Goal: Entertainment & Leisure: Consume media (video, audio)

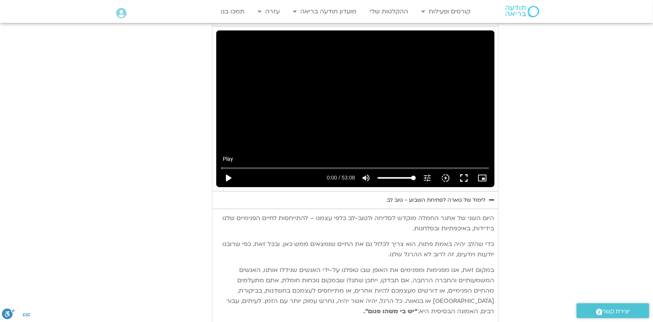
click at [226, 169] on button "play_arrow" at bounding box center [228, 178] width 18 height 18
type input "1071.88"
type input "0.065866"
type input "1071.88"
type input "0.197236"
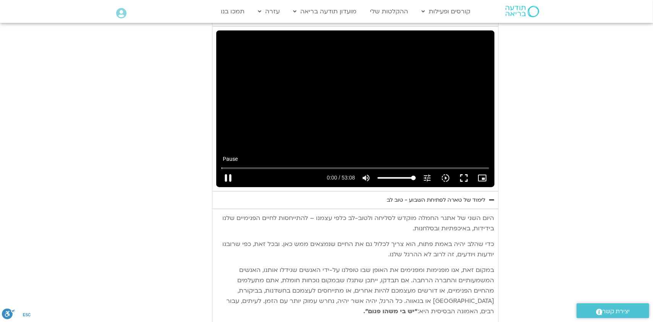
type input "1071.88"
type input "0.331423"
type input "1071.88"
type input "0.46406"
type input "1071.88"
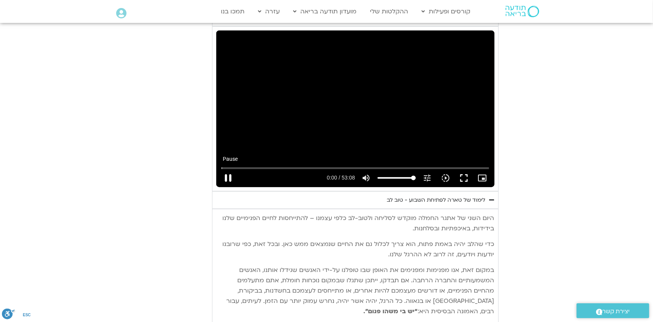
type input "0.597729"
type input "1071.88"
type input "0.730234"
type input "1071.88"
type input "0.863862"
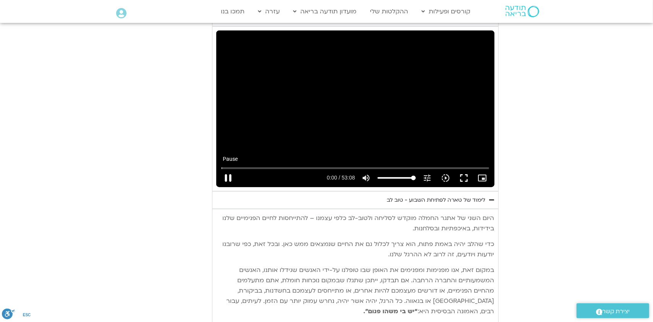
type input "1071.88"
type input "0.999147"
type input "1071.88"
type input "1.131131"
type input "1071.88"
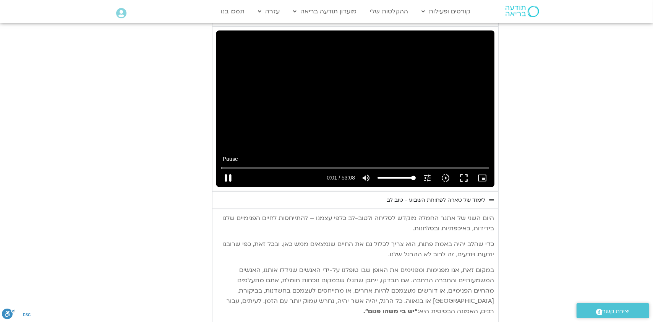
type input "1.263613"
type input "1071.88"
type input "1.398246"
type input "1071.88"
type input "1.530167"
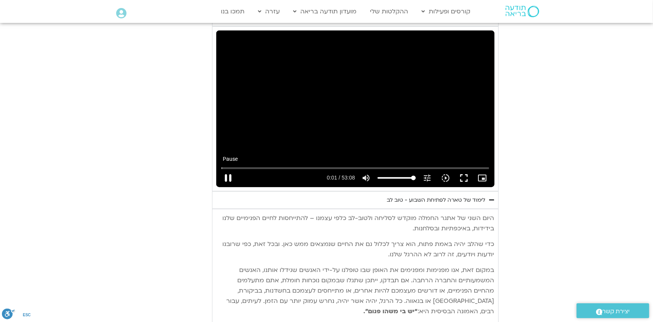
type input "1071.88"
type input "1.664824"
type input "1071.88"
type input "1.796976"
type input "1071.88"
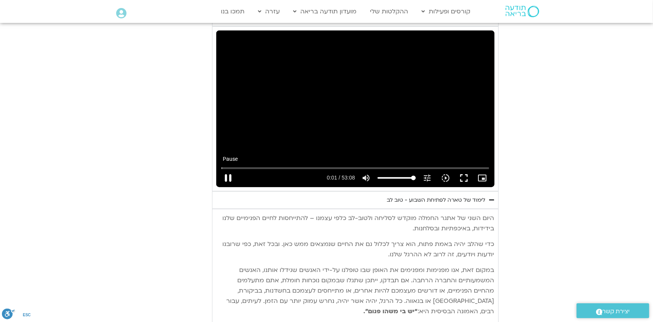
type input "1.930461"
type input "1071.88"
type input "2.066398"
type input "1071.88"
type input "2.194339"
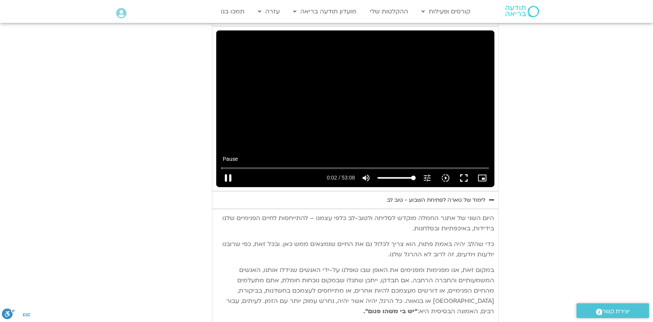
type input "1071.88"
type input "2.324497"
type input "1071.88"
type input "2.464165"
type input "1071.88"
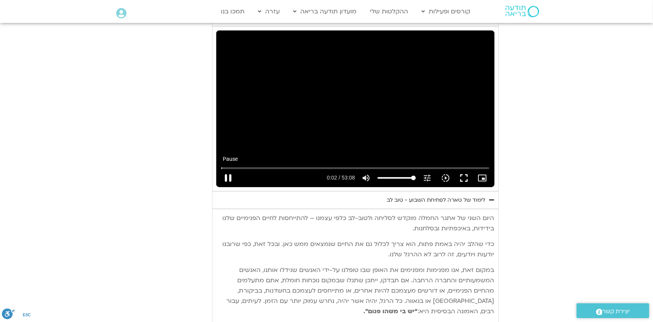
type input "2.596876"
type input "1071.88"
type input "2.732244"
type input "1071.88"
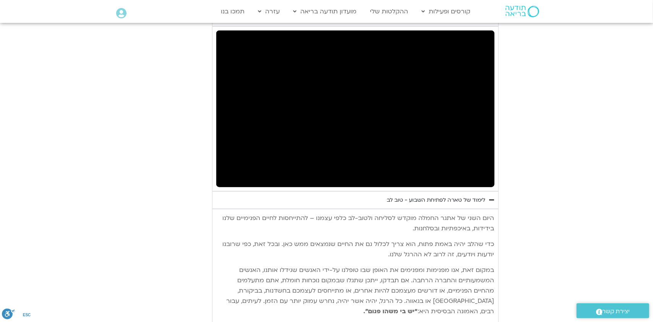
type input "3.000617"
type input "1071.88"
type input "3.126623"
type input "1071.88"
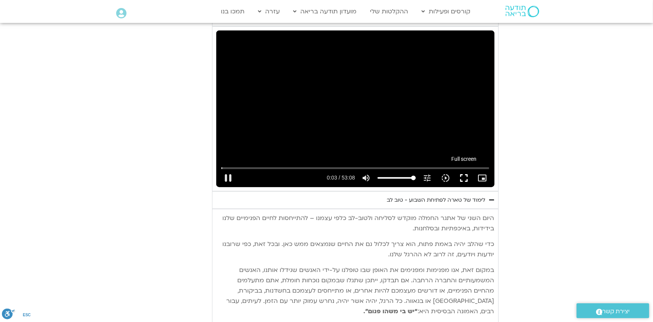
type input "3.27474"
type input "1071.88"
type input "3.416707"
type input "1071.88"
type input "3.552342"
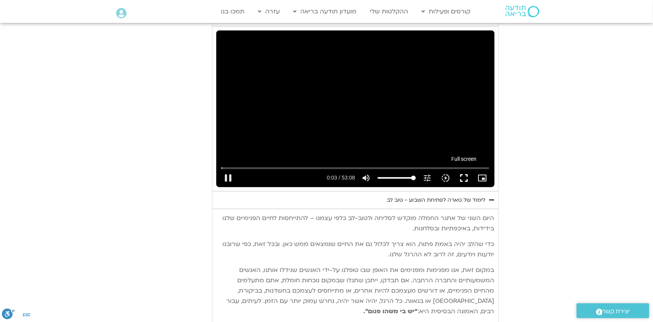
type input "1071.88"
type input "3.635877"
type input "1071.88"
type input "3.764051"
type input "1071.88"
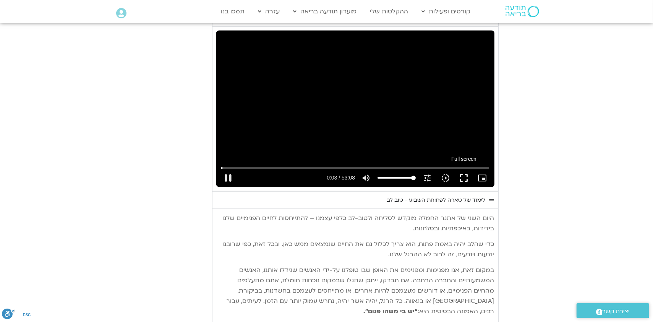
click at [464, 169] on button "fullscreen" at bounding box center [464, 178] width 18 height 18
type input "3.953743"
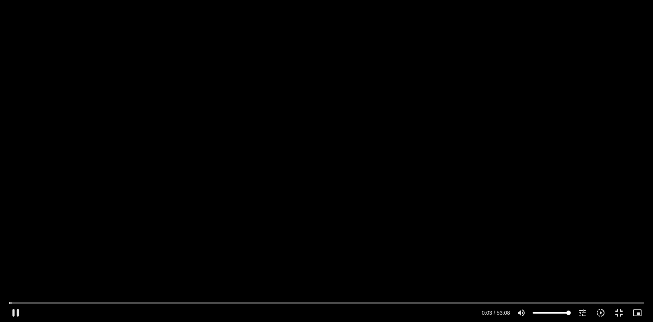
type input "1071.88"
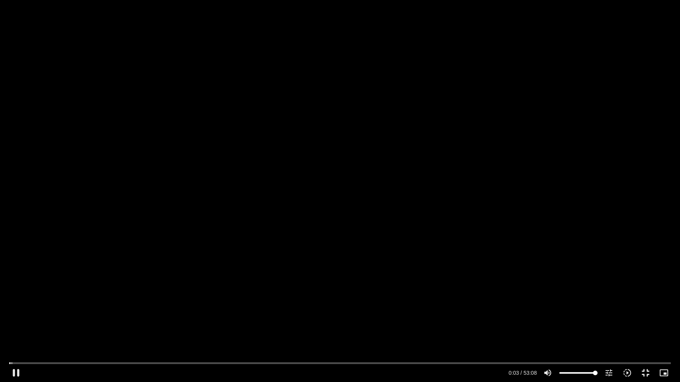
type input "4.080959"
type input "1071.88"
type input "4.216806"
type input "1071.88"
type input "4.34616"
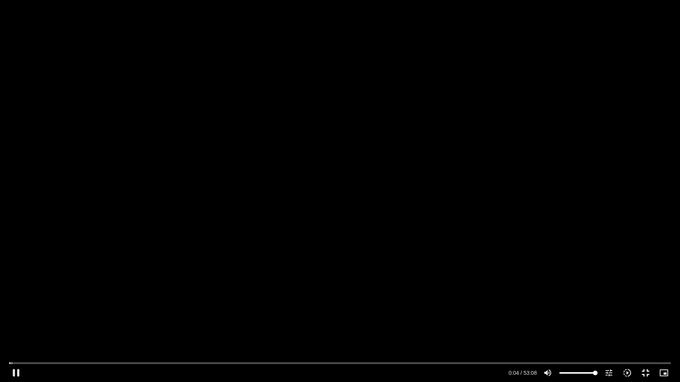
type input "1071.88"
type input "4.485297"
type input "1071.88"
type input "4.665991"
type input "1071.88"
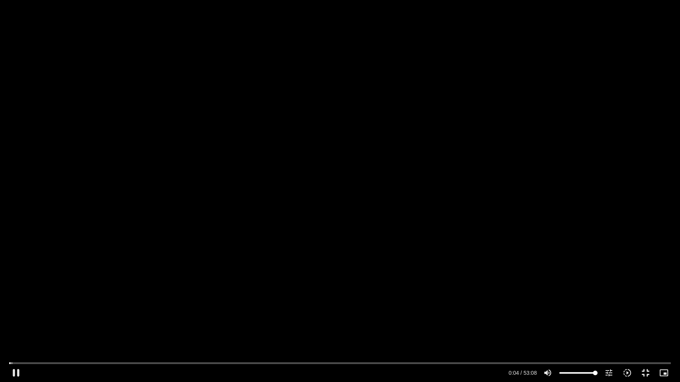
type input "4.746788"
type input "1071.88"
type input "4.917042"
type input "1071.88"
type input "5.013449"
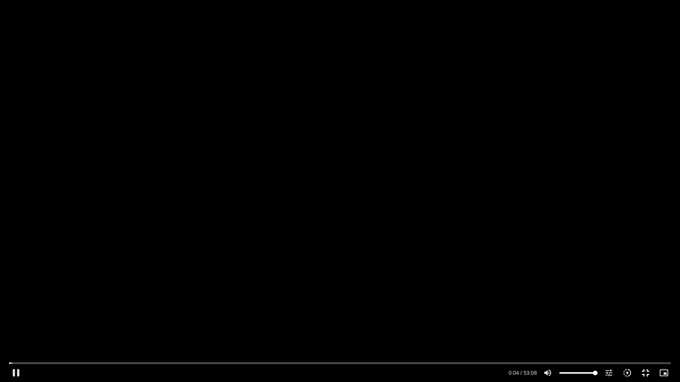
type input "1071.88"
type input "5.145303"
type input "1071.88"
type input "5.280106"
type input "1071.88"
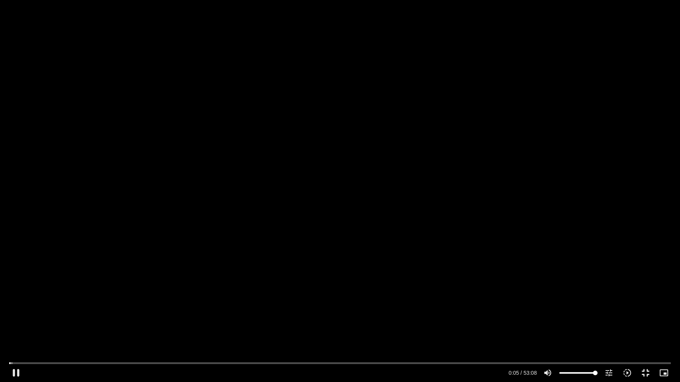
type input "5.409525"
type input "1071.88"
type input "5.539077"
type input "1071.88"
type input "5.679064"
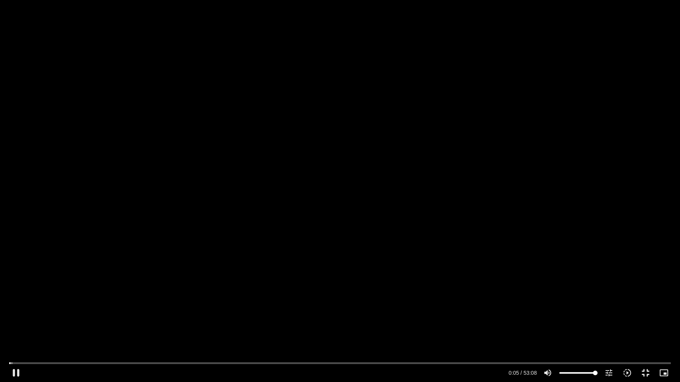
type input "1071.88"
type input "5.80492"
type input "1071.88"
type input "5.932774"
type input "1071.88"
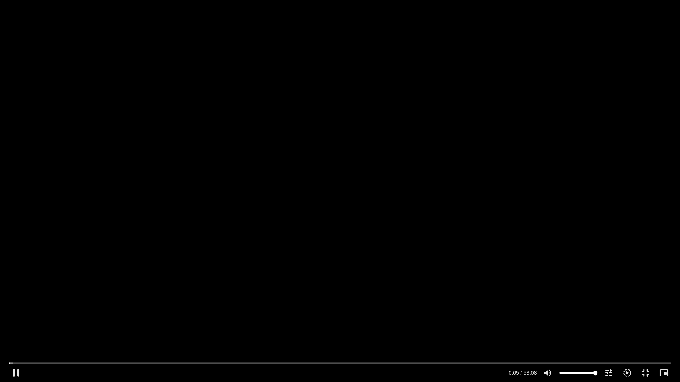
type input "6.065823"
type input "1071.88"
type input "6.196931"
type input "1071.88"
type input "6.330328"
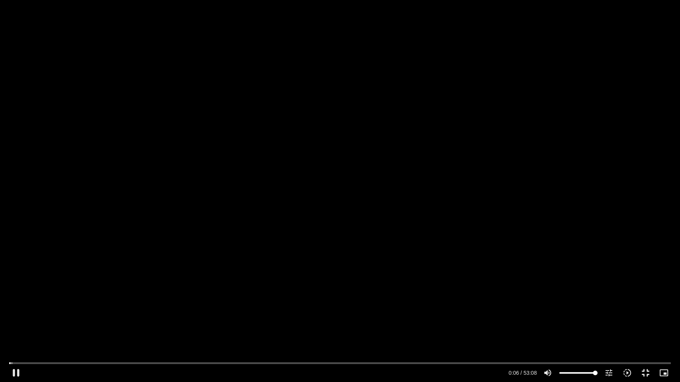
type input "1071.88"
type input "6.464517"
type input "1071.88"
type input "6.594433"
type input "1071.88"
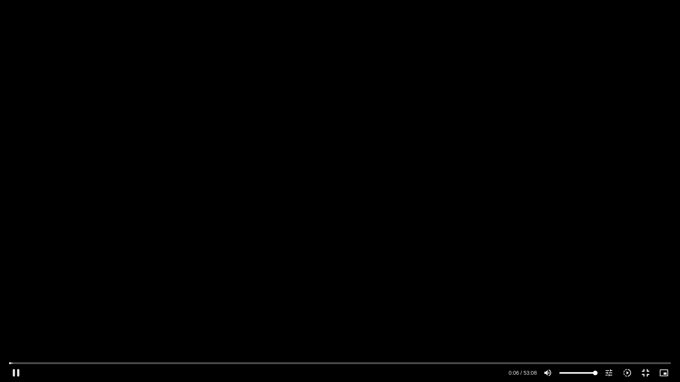
type input "6.726068"
type input "1071.88"
type input "6.854659"
type input "1071.88"
type input "6.980176"
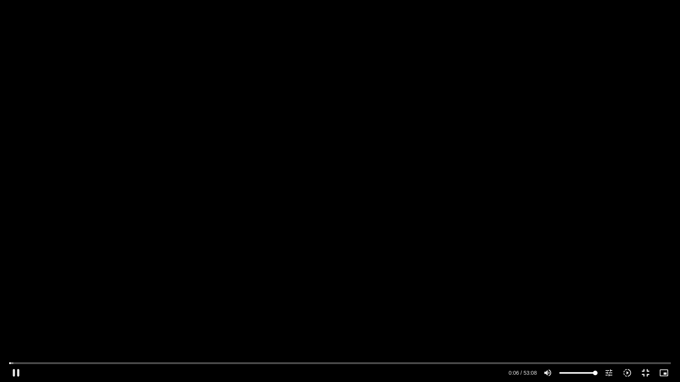
type input "1071.88"
type input "7.11349"
type input "1071.88"
type input "7.246898"
type input "1071.88"
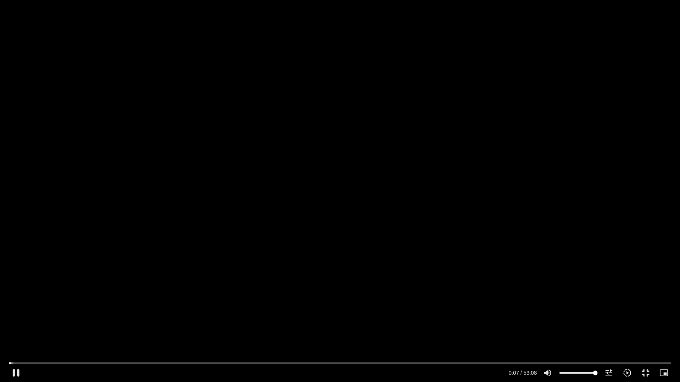
type input "7.380207"
type input "1071.88"
type input "7.513572"
type input "1071.88"
type input "7.638625"
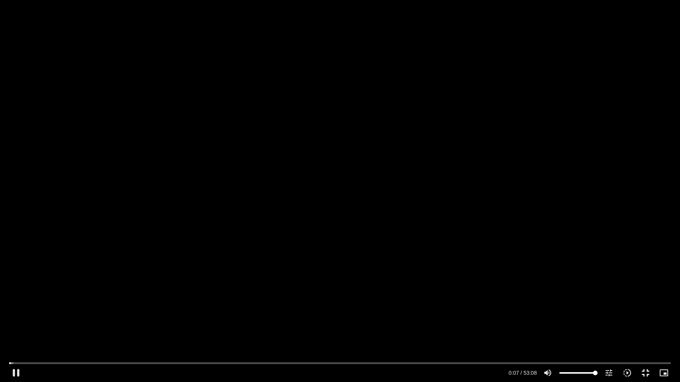
type input "1071.88"
type input "7.767786"
type input "1071.88"
type input "7.899572"
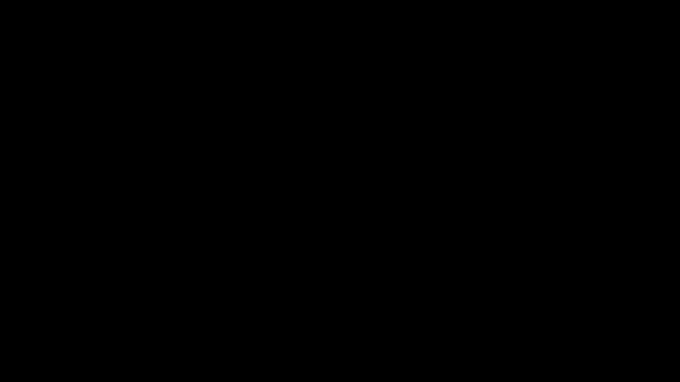
type input "1071.88"
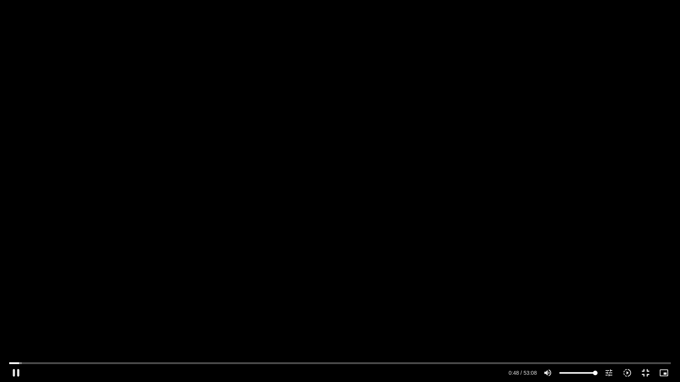
type input "48.46812"
type input "1071.88"
type input "48.548822"
type input "1071.88"
type input "48.681023"
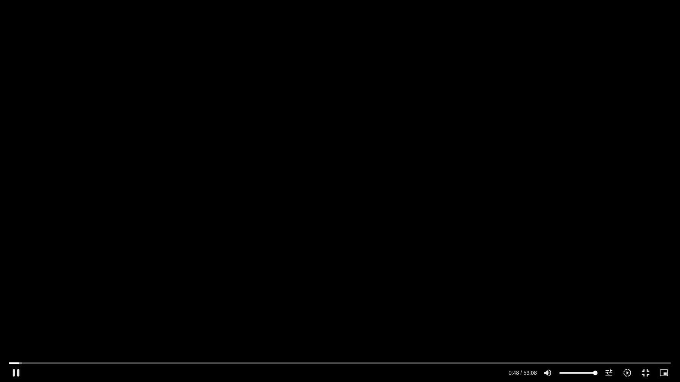
type input "1071.88"
type input "48.815573"
type input "1071.88"
type input "48.983984"
type input "1071.88"
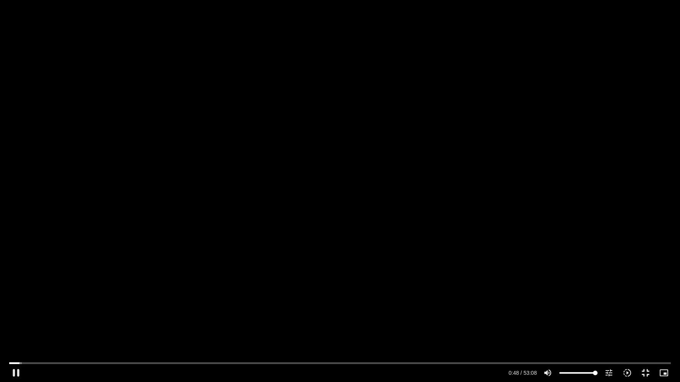
type input "49.117109"
type input "1071.88"
type input "49.250965"
type input "1071.88"
type input "49.350565"
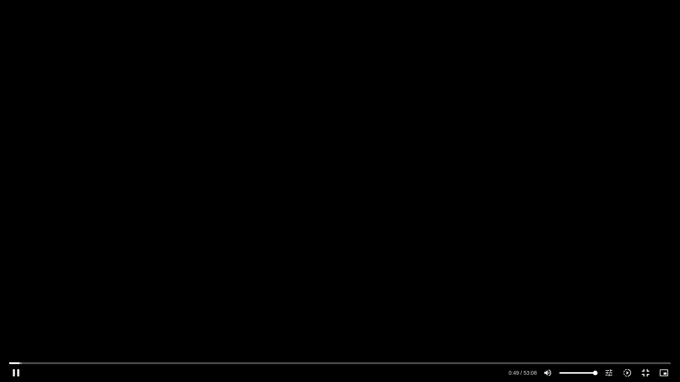
type input "1071.88"
type input "49.49965"
type input "1071.88"
type input "49.634604"
type input "1071.88"
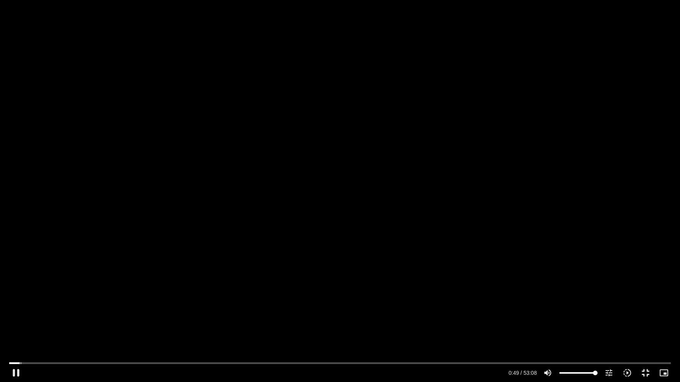
type input "49.739131"
type input "1071.88"
type input "49.864481"
type input "1071.88"
type input "50.018309"
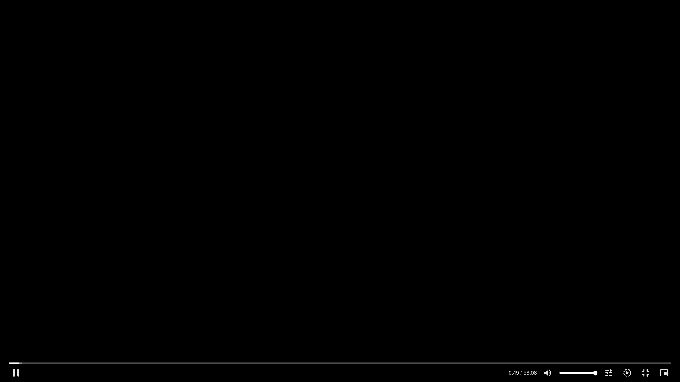
type input "1071.88"
type input "50.118146"
type input "1071.88"
type input "50.284021"
type input "1071.88"
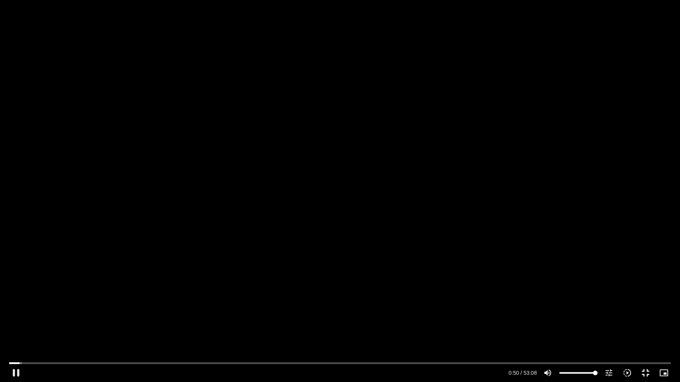
type input "50.415793"
type input "1071.88"
type input "50.551655"
type input "1071.88"
type input "50.684622"
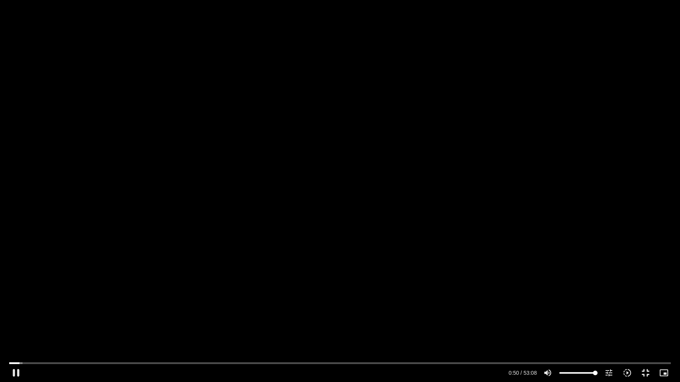
type input "1071.88"
type input "50.802472"
type input "1071.88"
type input "50.935685"
type input "1071.88"
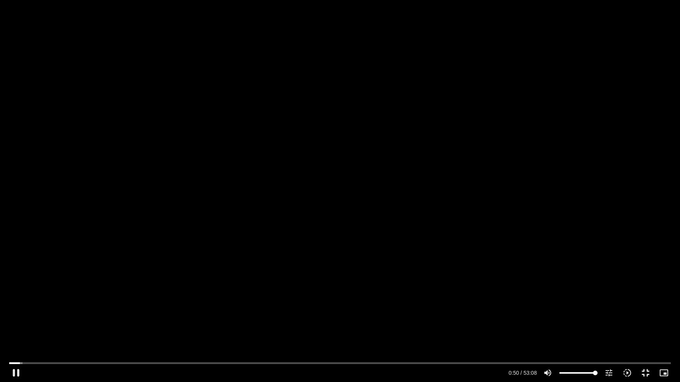
type input "51.06653"
type input "1071.88"
type input "51.201183"
type input "1071.88"
type input "51.334662"
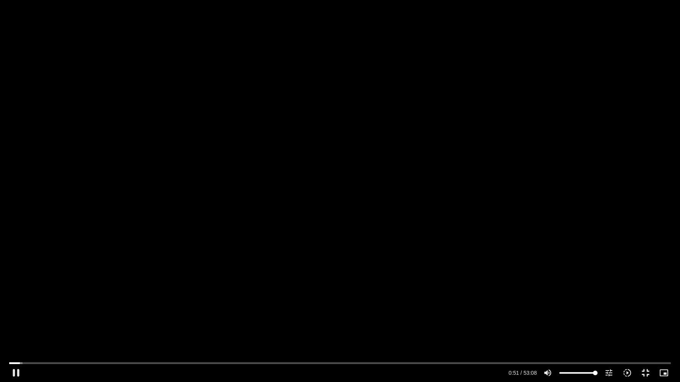
type input "1071.88"
type input "51.436921"
type input "1071.88"
type input "51.564186"
type input "1071.88"
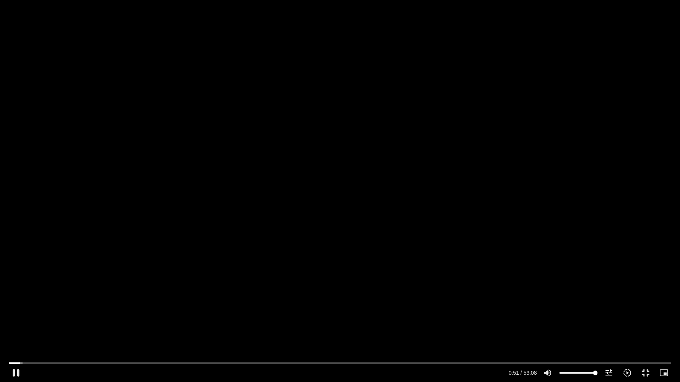
click at [334, 91] on div "Skip Ad 7:15 pause 0:51 / 53:08 volume_up Mute tune Resolution Auto 720p slow_m…" at bounding box center [340, 191] width 680 height 382
type input "51.669866"
type input "1071.88"
click at [272, 100] on div "Skip Ad 7:15 play_arrow 0:51 / 53:08 volume_up Mute tune Resolution Auto 720p s…" at bounding box center [340, 191] width 680 height 382
type input "51.669876"
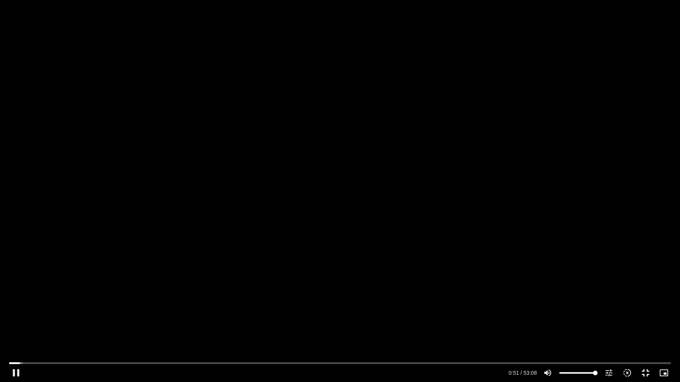
type input "1071.88"
type input "51.722476"
type input "1071.88"
type input "51.857124"
type input "1071.88"
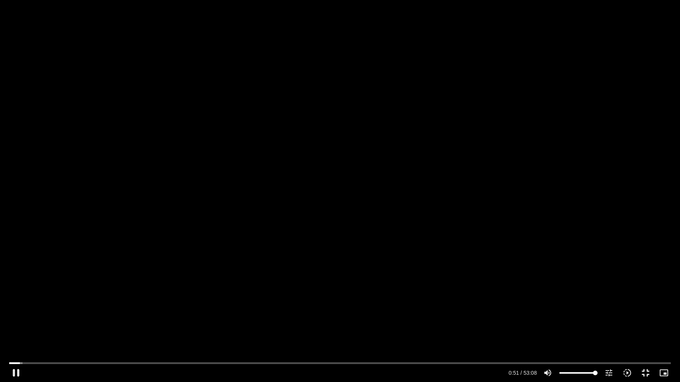
type input "51.991643"
type input "1071.88"
type input "52.122716"
type input "1071.88"
type input "52.256977"
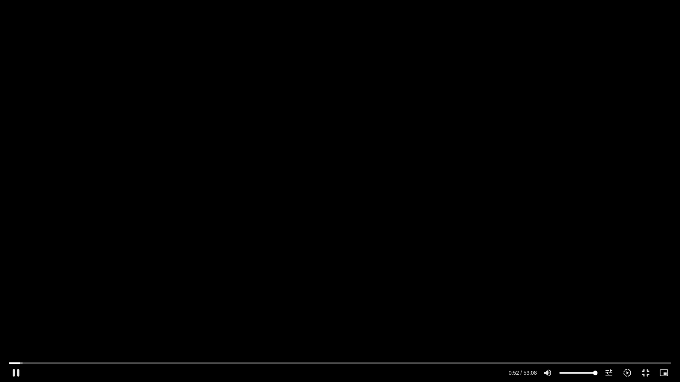
type input "1071.88"
type input "52.389526"
type input "1071.88"
type input "52.524806"
type input "1071.88"
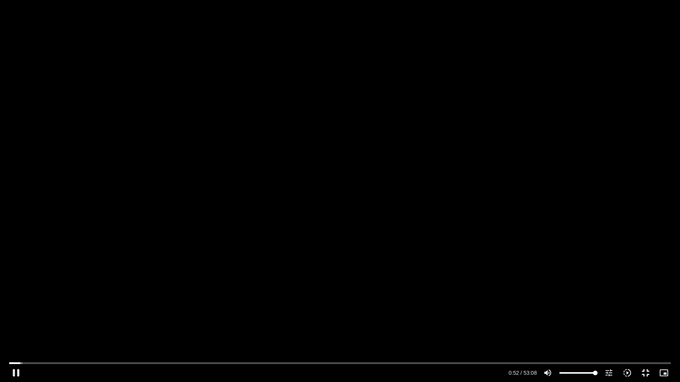
type input "52.658497"
type input "1071.88"
type input "52.790686"
type input "1071.88"
type input "52.933759"
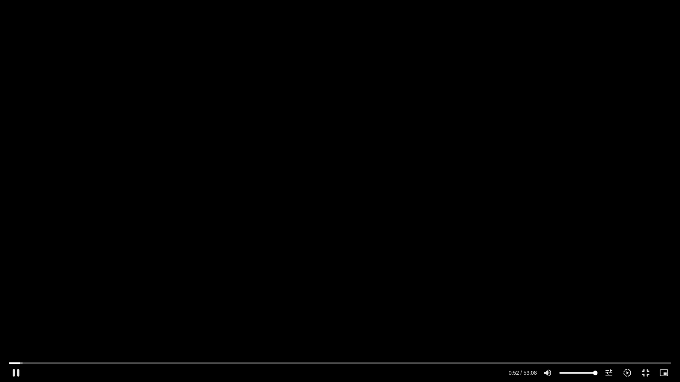
type input "1071.88"
type input "53.063936"
type input "1071.88"
type input "53.193722"
type input "1071.88"
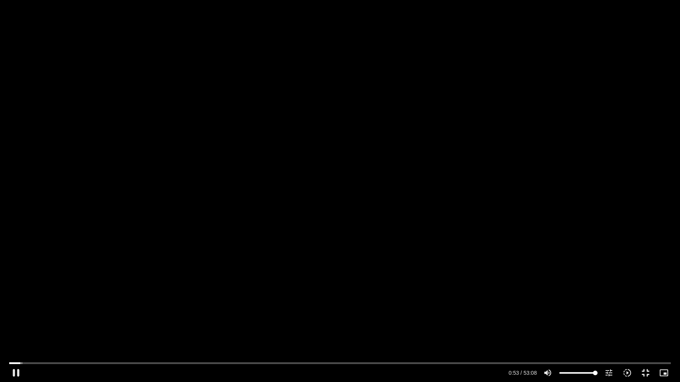
type input "53.323764"
type input "1071.88"
type input "53.456971"
click at [33, 322] on input "Seek" at bounding box center [340, 363] width 662 height 5
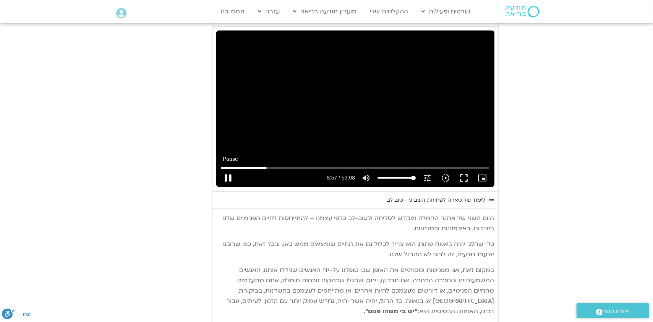
click at [227, 169] on button "pause" at bounding box center [228, 178] width 18 height 18
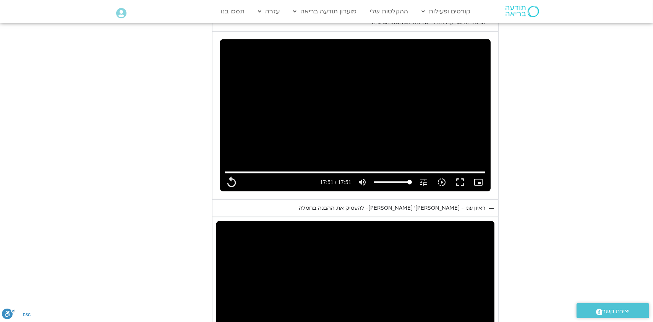
scroll to position [459, 0]
type input "1071.88"
